Goal: Find contact information: Find contact information

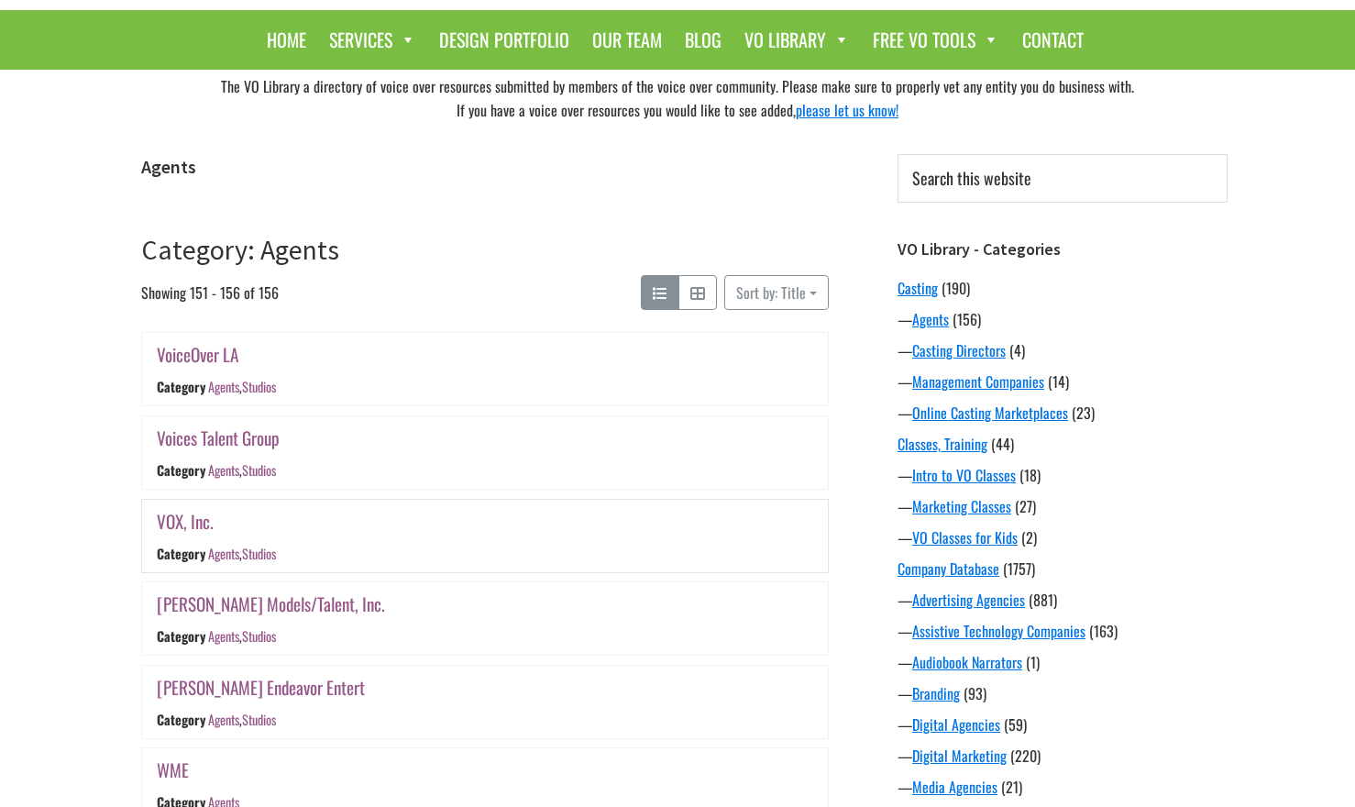
scroll to position [108, 0]
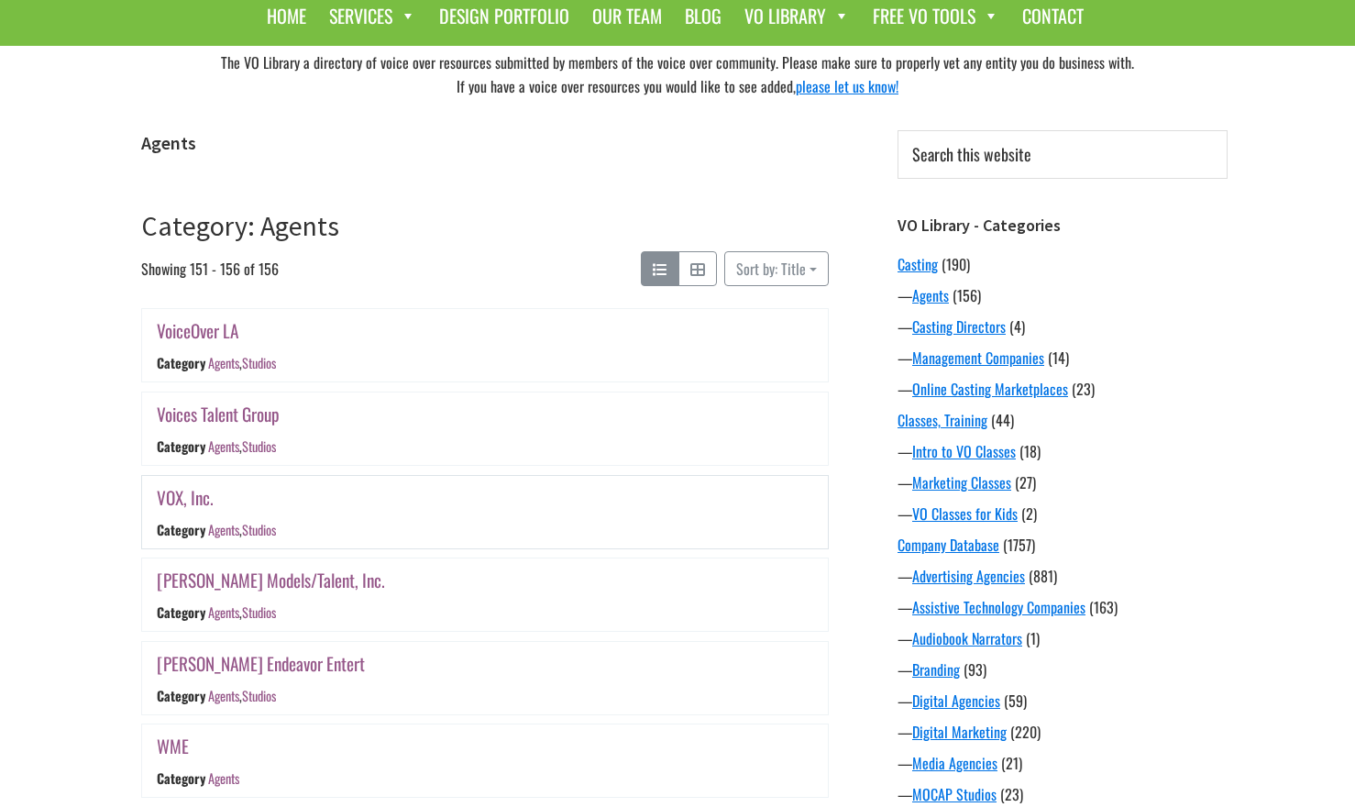
click at [193, 499] on link "VOX, Inc." at bounding box center [185, 497] width 57 height 27
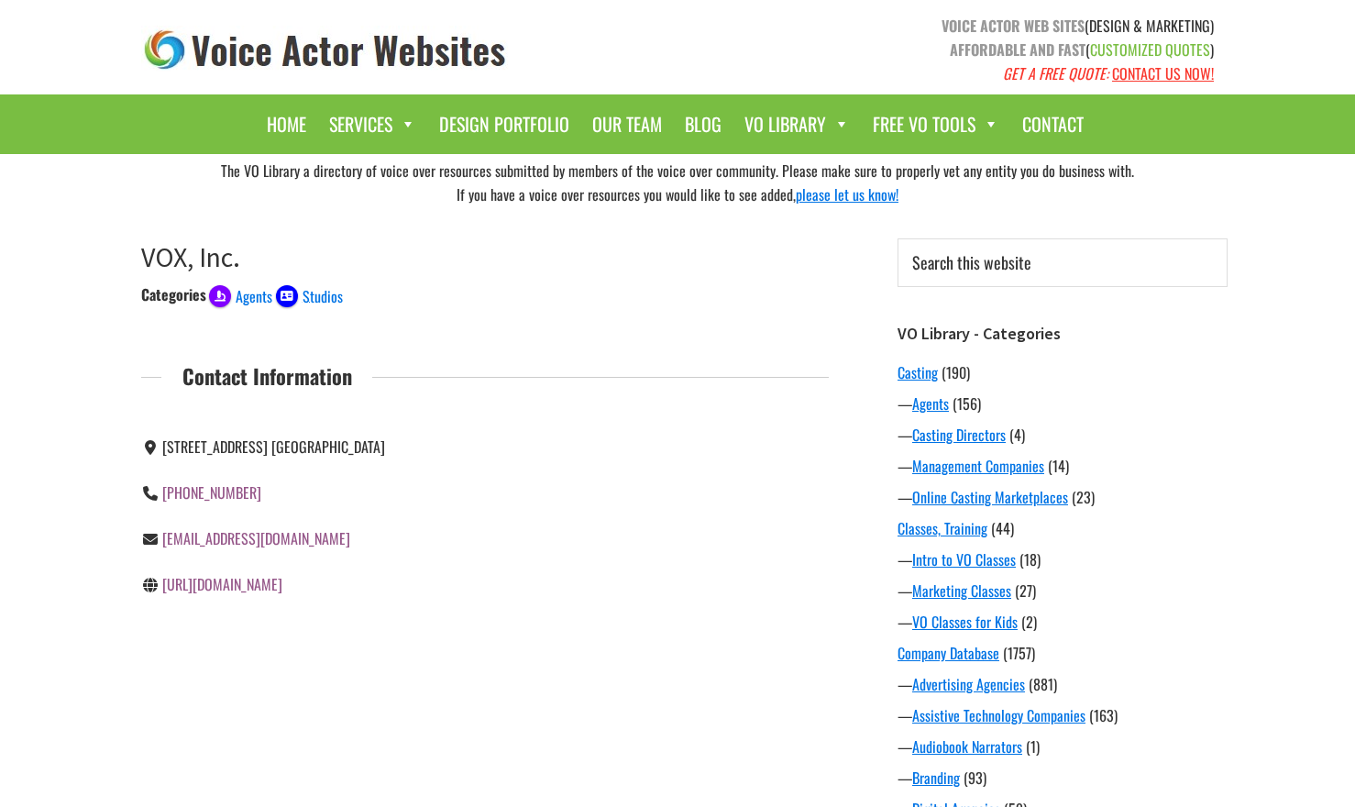
click at [224, 585] on link "[URL][DOMAIN_NAME]" at bounding box center [222, 584] width 120 height 22
click at [249, 582] on link "[URL][DOMAIN_NAME]" at bounding box center [222, 584] width 120 height 22
